Goal: Task Accomplishment & Management: Manage account settings

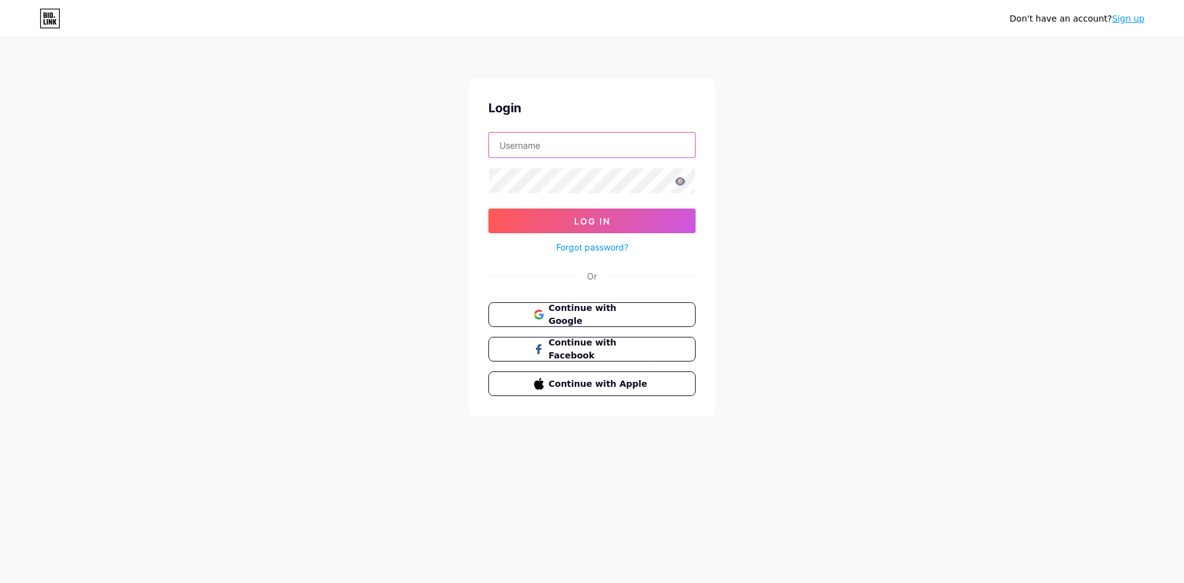
click at [592, 144] on input "text" at bounding box center [592, 145] width 206 height 25
type input "adwaith@ctlg.in"
click at [488, 208] on button "Log In" at bounding box center [591, 220] width 207 height 25
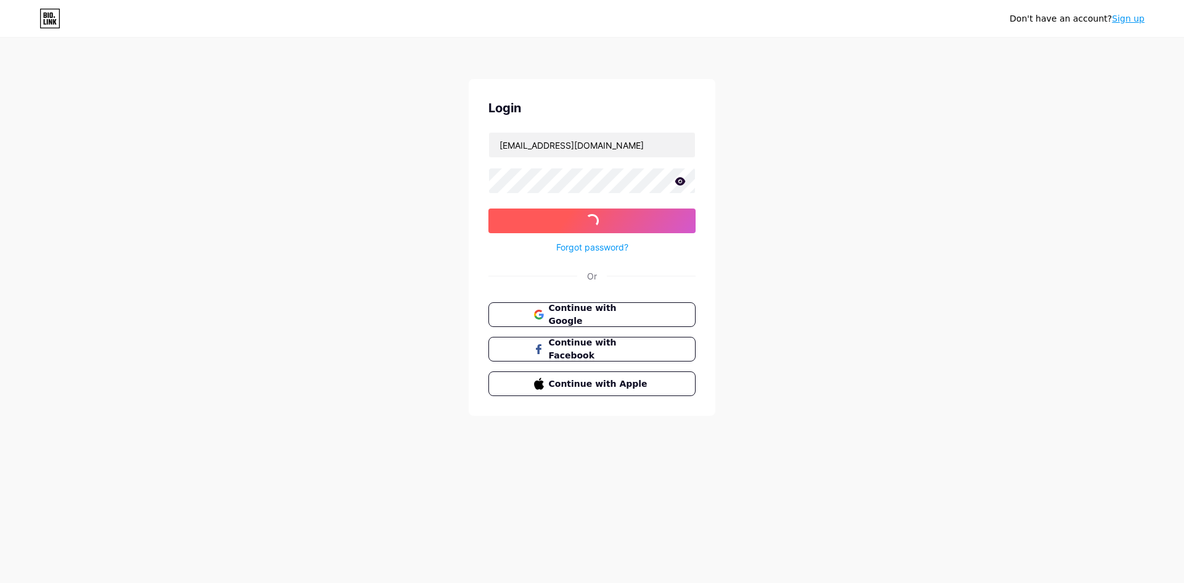
click at [516, 213] on button "Log In" at bounding box center [591, 220] width 207 height 25
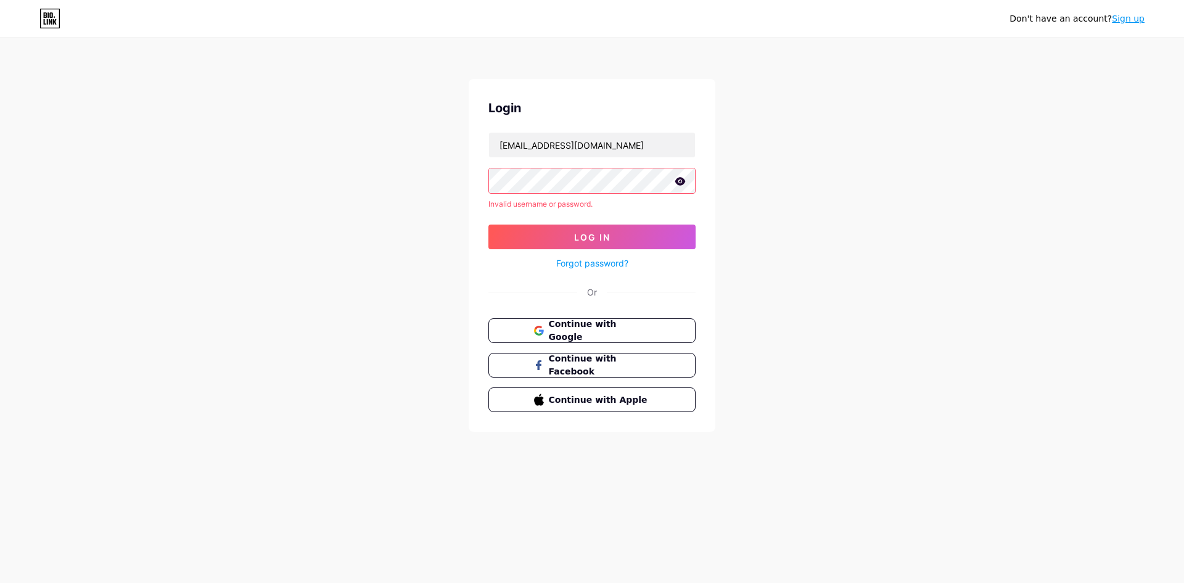
click at [681, 179] on icon at bounding box center [680, 181] width 10 height 8
click at [488, 224] on button "Log In" at bounding box center [591, 236] width 207 height 25
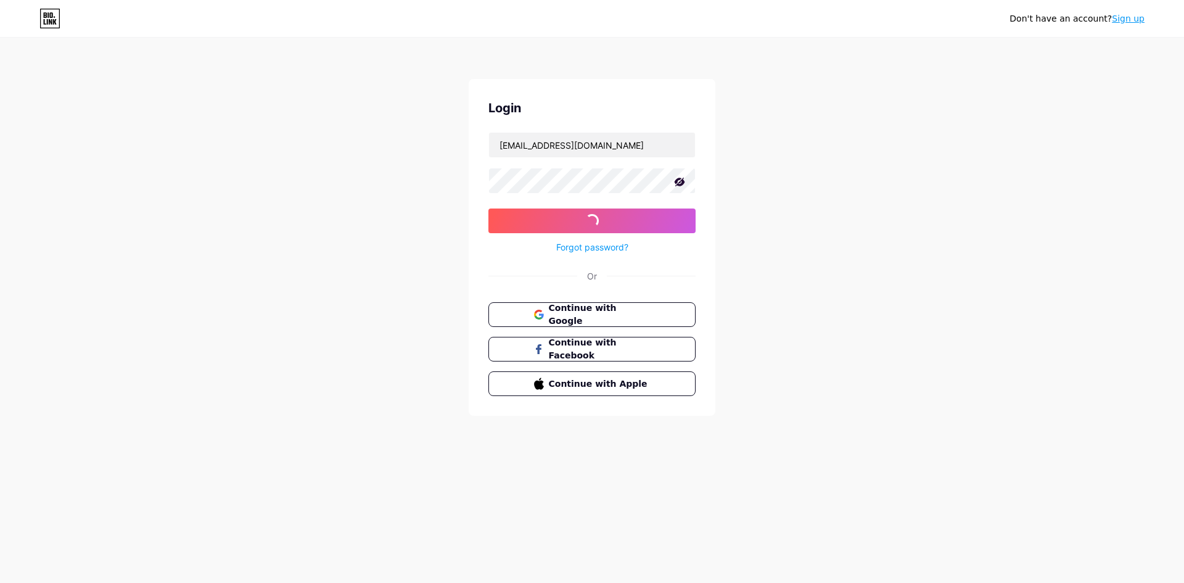
click at [449, 202] on div "Don't have an account? Sign up Login adwaith@ctlg.in Log In Forgot password? Or…" at bounding box center [592, 227] width 1184 height 455
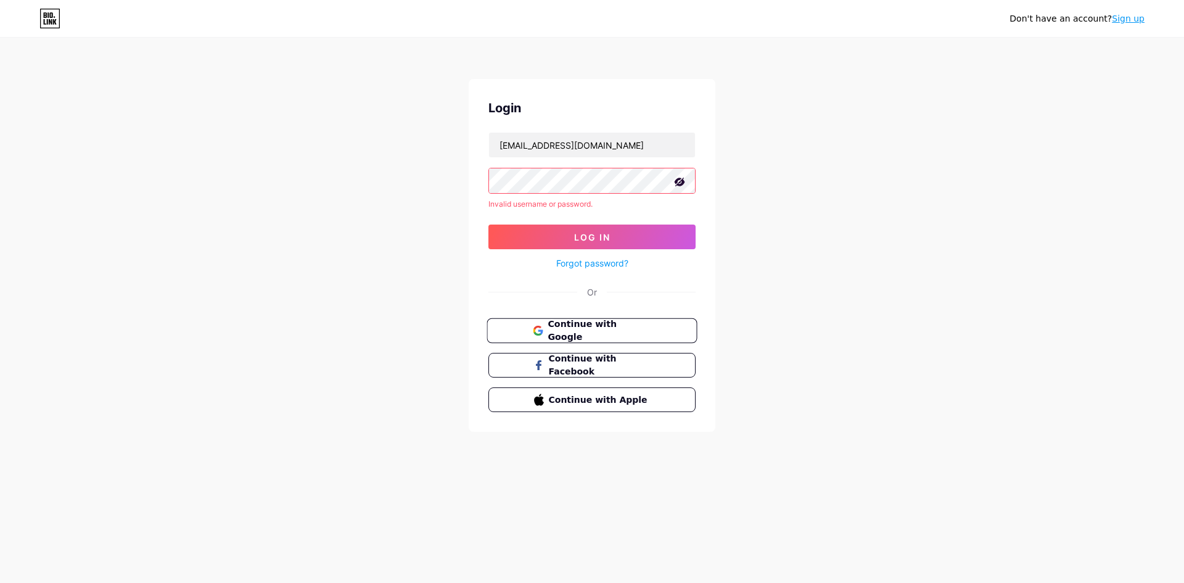
click at [603, 322] on button "Continue with Google" at bounding box center [591, 330] width 210 height 25
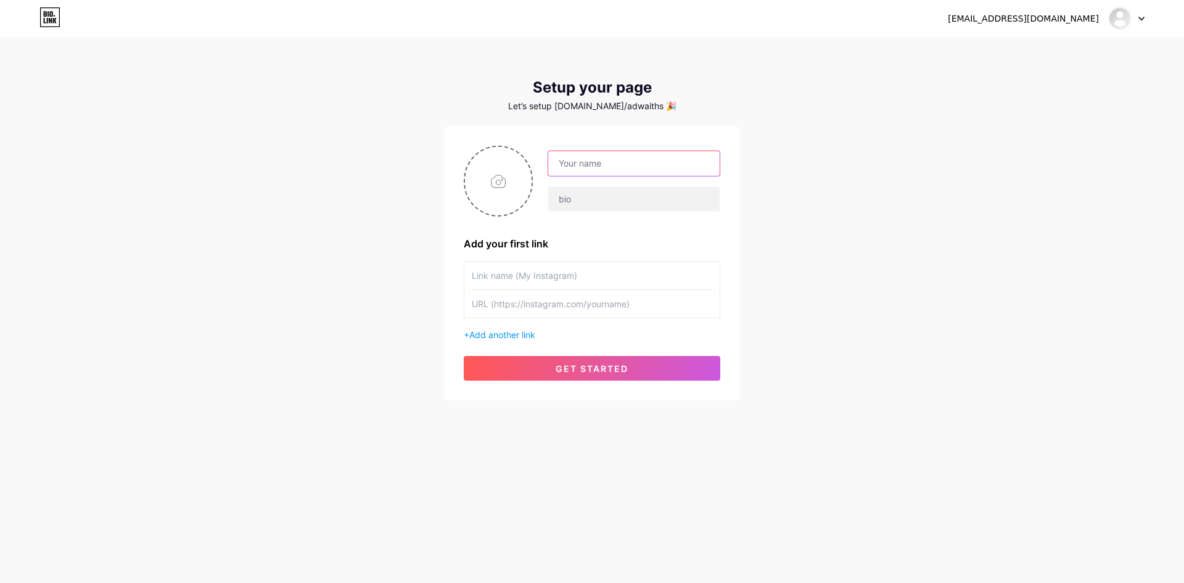
click at [650, 157] on input "text" at bounding box center [633, 163] width 171 height 25
type input "Street Stories"
click at [603, 208] on input "text" at bounding box center [633, 199] width 171 height 25
type input "Trio band."
click at [499, 277] on input "text" at bounding box center [592, 275] width 240 height 28
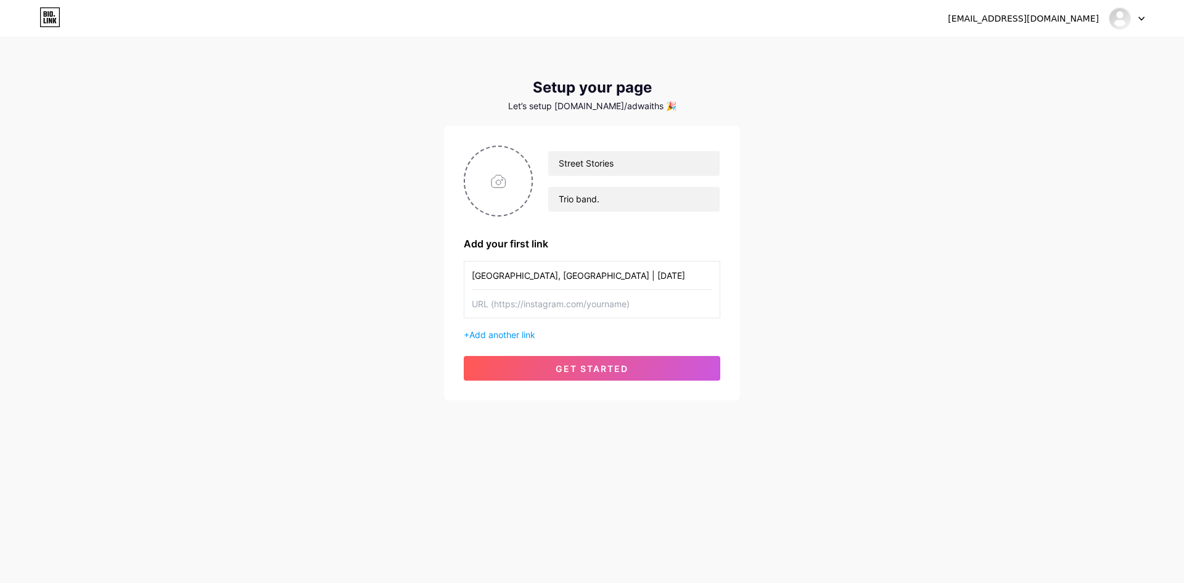
type input "Bira Tap Room, Bangalore | 16th Aug"
click at [644, 294] on input "text" at bounding box center [592, 304] width 240 height 28
paste input "https://swiggy.onelink.me/Ol3A?af_dp=swiggydiners%3A%2F%2Fentity%2FDINEOUT_EVEN…"
type input "https://swiggy.onelink.me/Ol3A?af_dp=swiggydiners%3A%2F%2Fentity%2FDINEOUT_EVEN…"
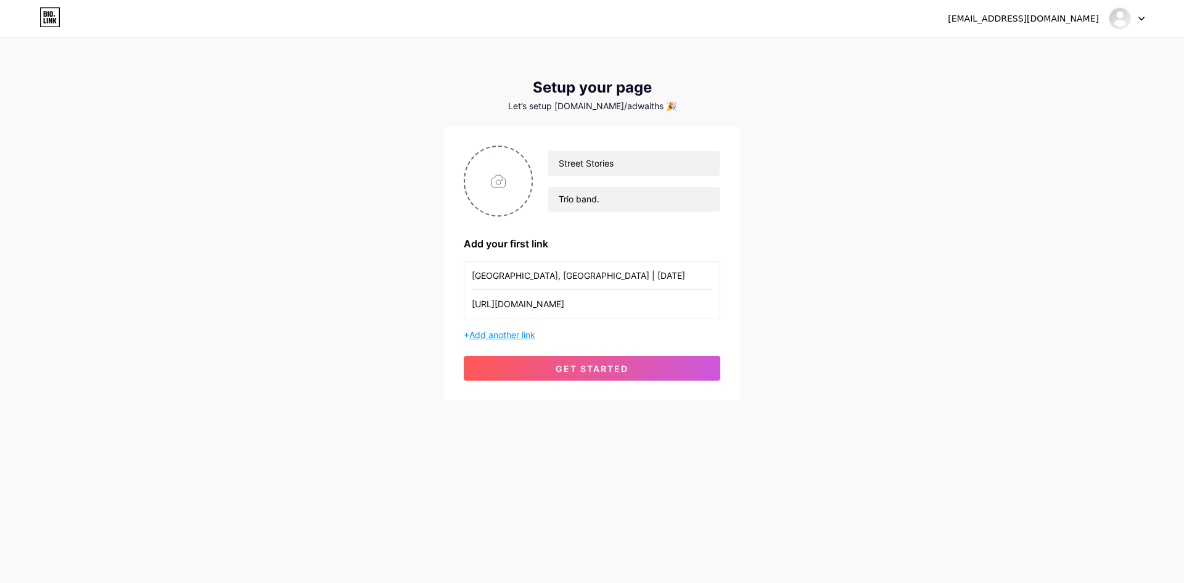
scroll to position [0, 0]
click at [499, 338] on span "Add another link" at bounding box center [502, 334] width 66 height 10
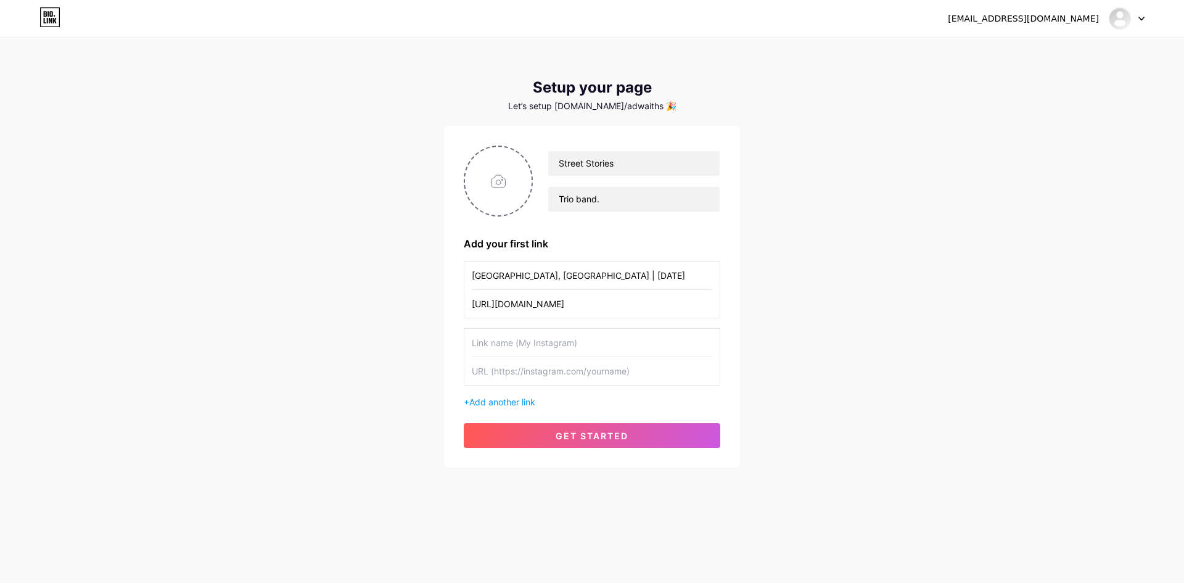
click at [510, 369] on input "text" at bounding box center [592, 371] width 240 height 28
paste input "https://swiggy.onelink.me/Ol3A?af_dp=swiggydiners%3A%2F%2Fentity%2FDINEOUT_EVEN…"
type input "https://swiggy.onelink.me/Ol3A?af_dp=swiggydiners%3A%2F%2Fentity%2FDINEOUT_EVEN…"
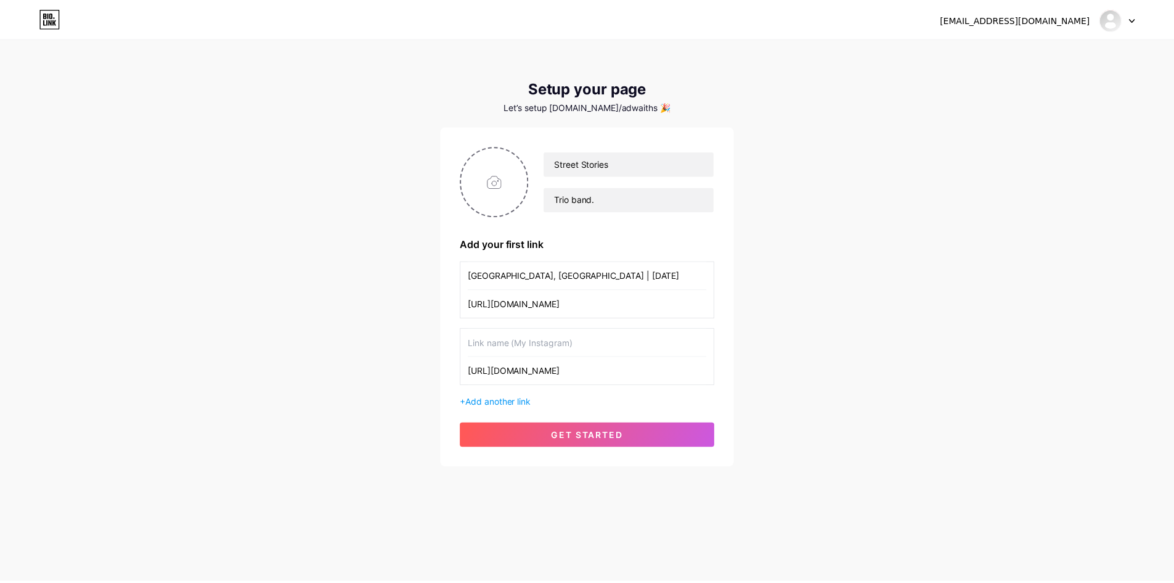
scroll to position [0, 0]
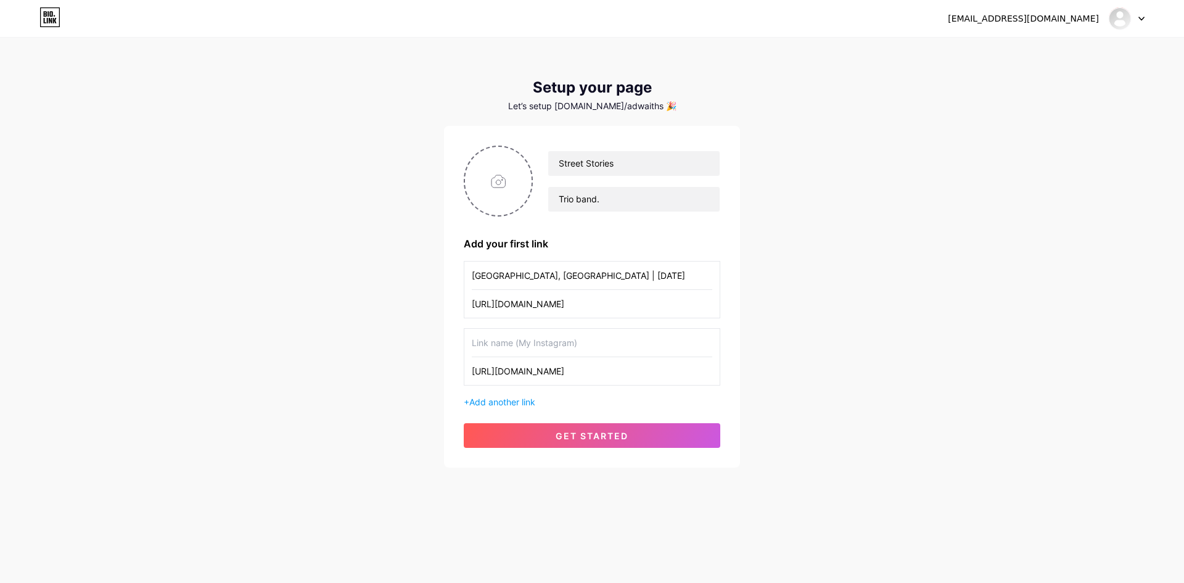
click at [521, 345] on input "text" at bounding box center [592, 343] width 240 height 28
type input "Moonshine Project / EXT Hyderabad | 17th Aug"
click at [611, 438] on span "get started" at bounding box center [591, 435] width 73 height 10
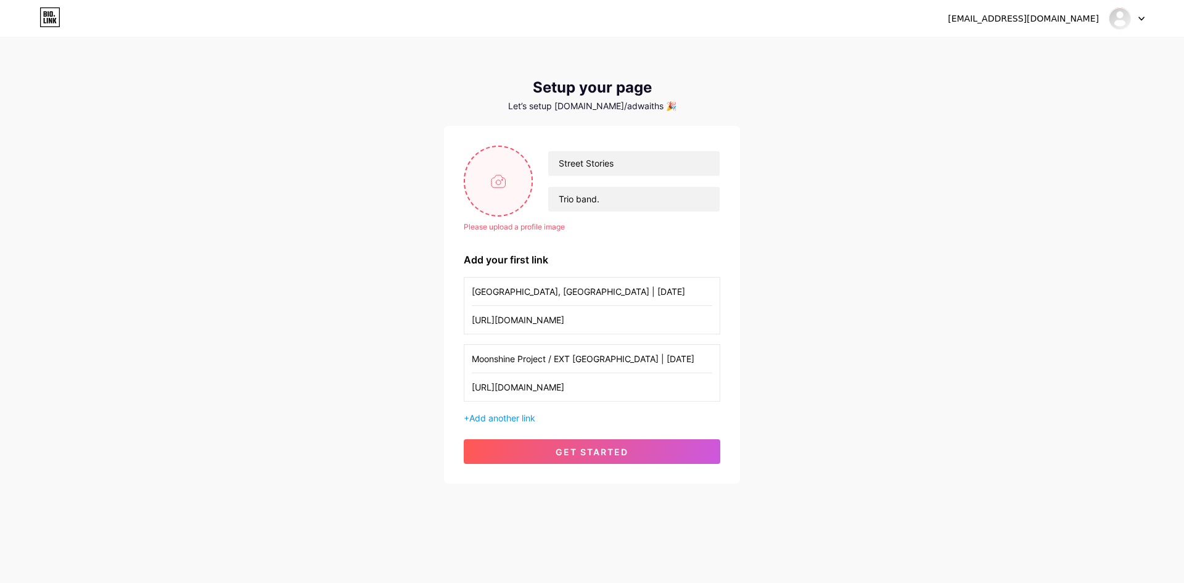
click at [478, 158] on input "file" at bounding box center [498, 181] width 67 height 68
type input "C:\fakepath\IMG_0497 (1) (1).JPG"
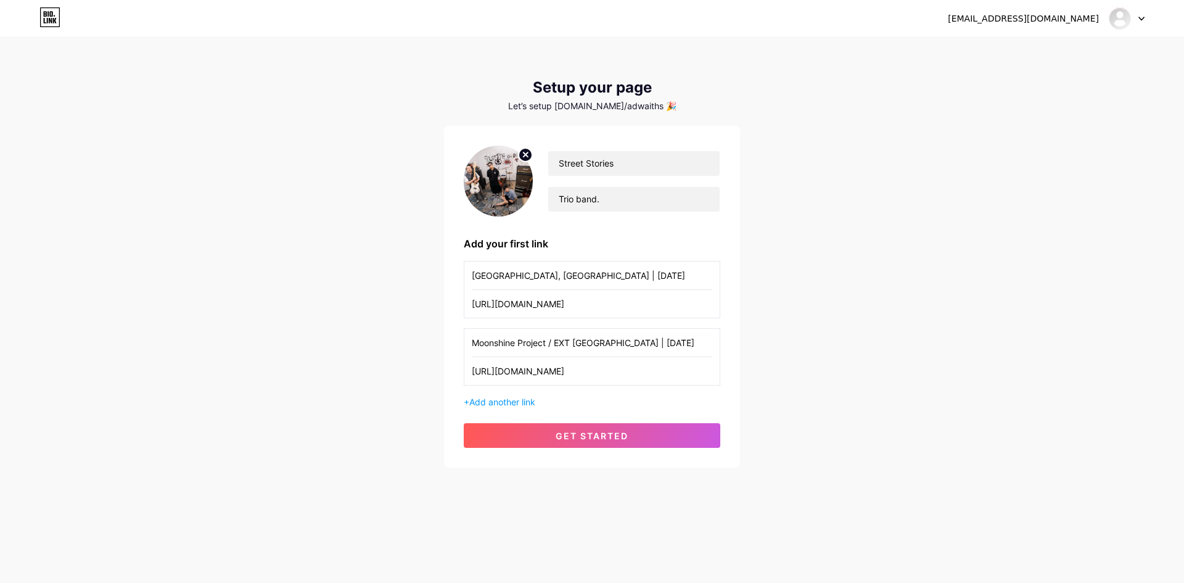
click at [629, 108] on div "Let’s setup bio.link/adwaiths 🎉" at bounding box center [592, 106] width 296 height 10
click at [627, 110] on div "Let’s setup bio.link/adwaiths 🎉" at bounding box center [592, 106] width 296 height 10
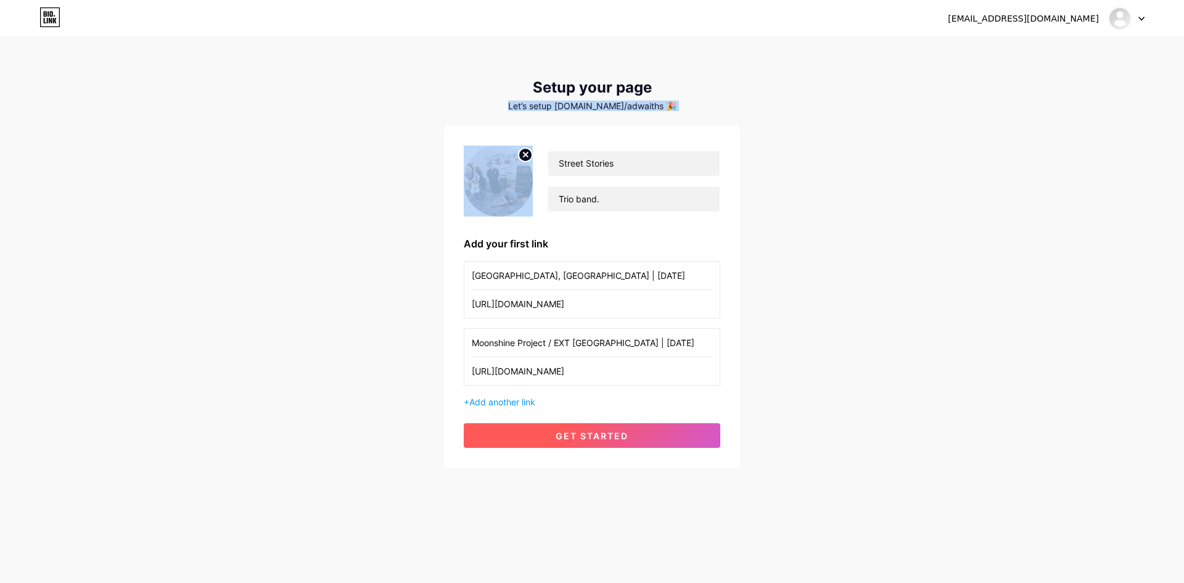
click at [581, 435] on span "get started" at bounding box center [591, 435] width 73 height 10
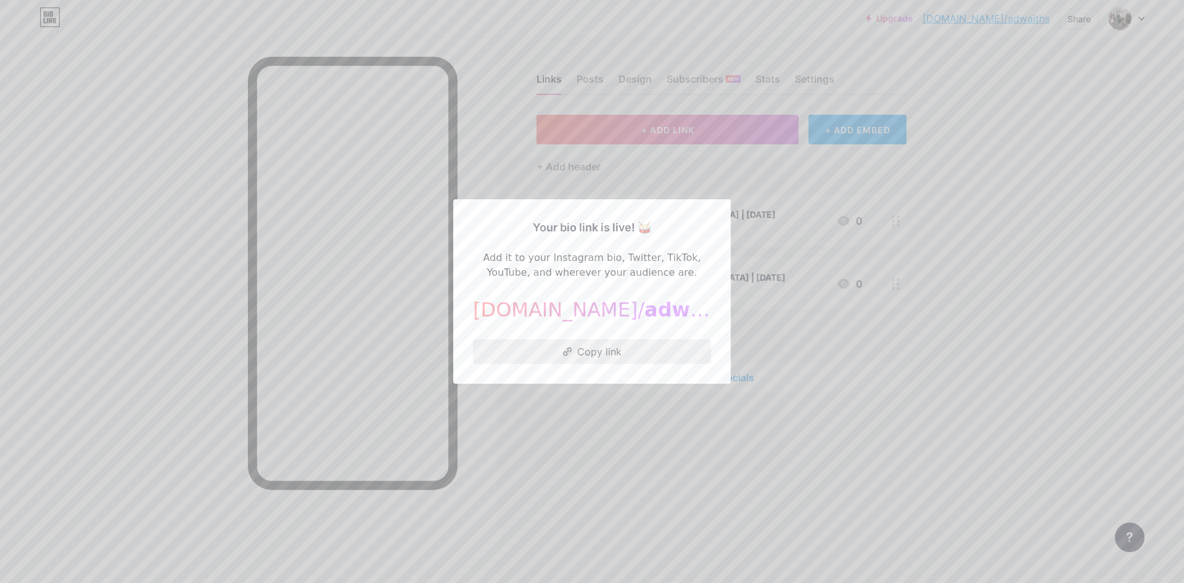
click at [614, 353] on button "Copy link" at bounding box center [592, 351] width 238 height 25
click at [967, 172] on div at bounding box center [592, 291] width 1184 height 583
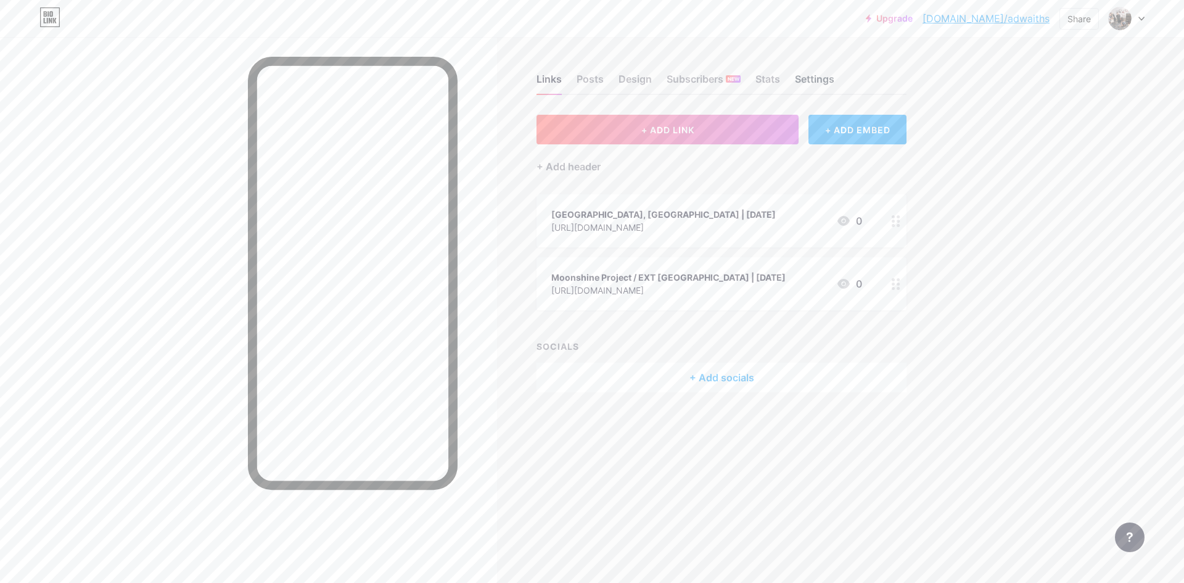
click at [822, 73] on div "Settings" at bounding box center [814, 83] width 39 height 22
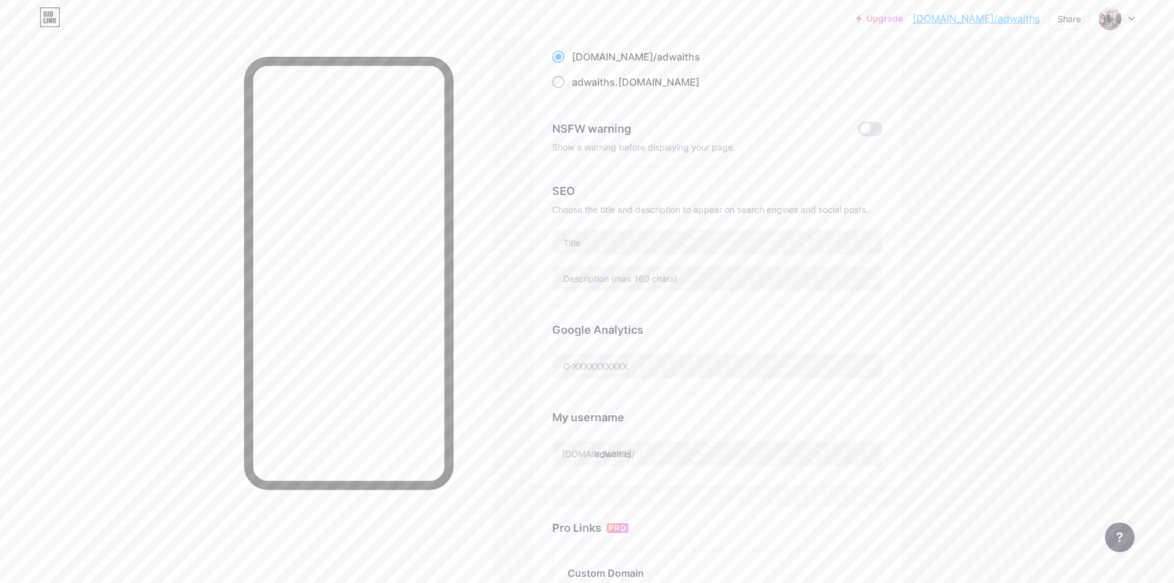
scroll to position [123, 0]
click at [622, 454] on input "adwaiths" at bounding box center [717, 456] width 329 height 25
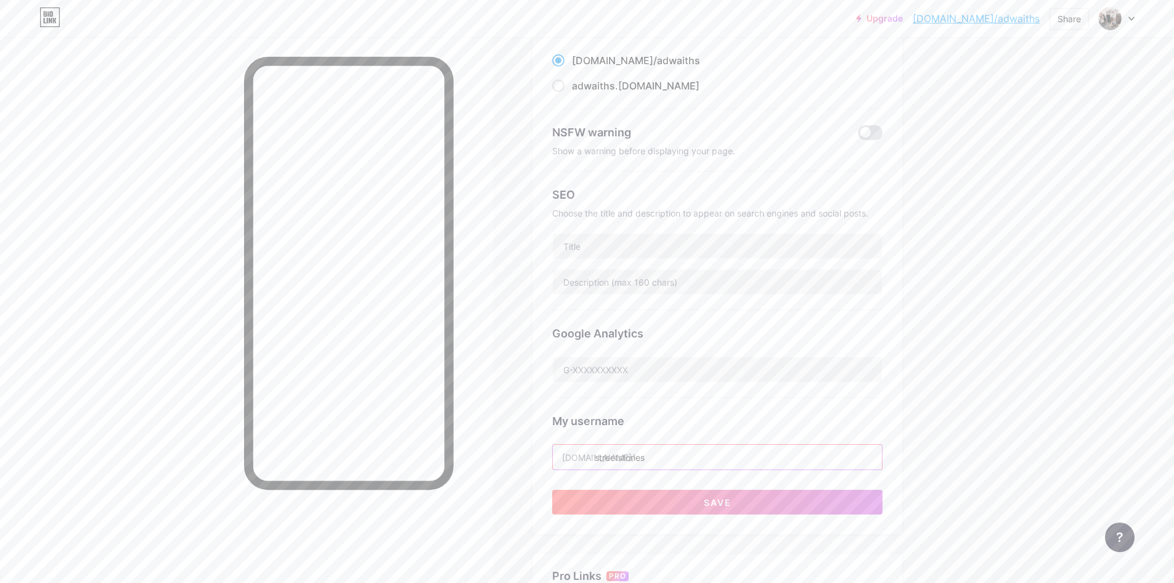
type input "streetstories"
drag, startPoint x: 717, startPoint y: 410, endPoint x: 697, endPoint y: 500, distance: 92.3
click at [717, 414] on div "My username bio.link/ streetstories" at bounding box center [717, 434] width 330 height 72
click at [698, 500] on button "Save" at bounding box center [717, 501] width 330 height 25
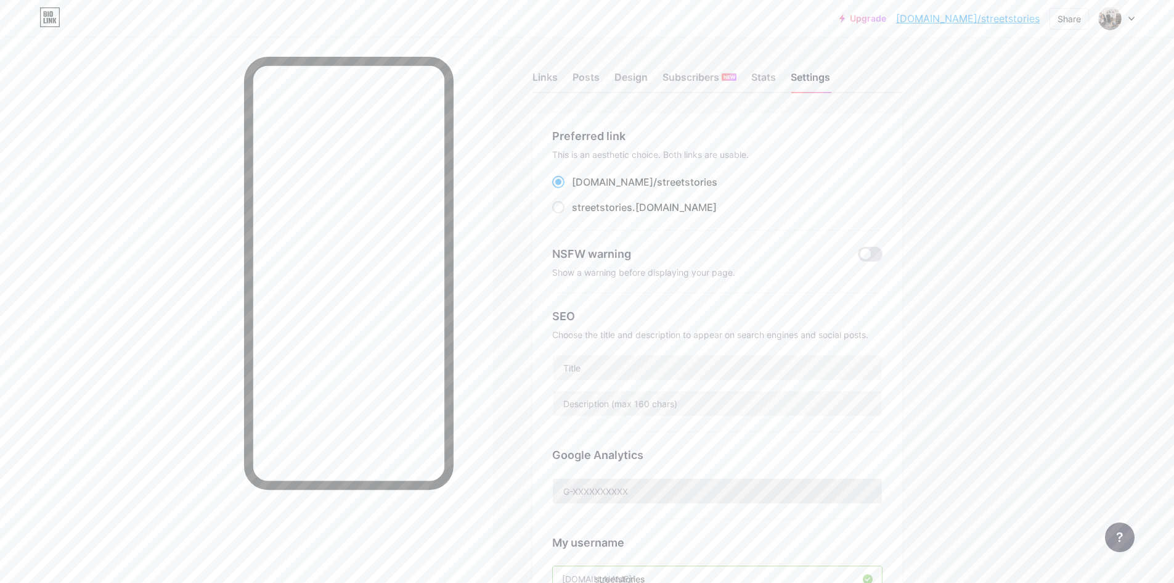
scroll to position [0, 0]
drag, startPoint x: 679, startPoint y: 184, endPoint x: 574, endPoint y: 188, distance: 105.5
click at [574, 188] on div "bio.link/ streetstories" at bounding box center [717, 183] width 330 height 15
copy label "bio.link/ streetstories"
